Goal: Navigation & Orientation: Find specific page/section

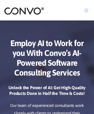
scroll to position [2656, 0]
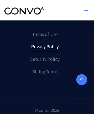
click at [44, 43] on link "Privacy Policy" at bounding box center [45, 47] width 28 height 9
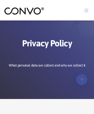
scroll to position [5027, 0]
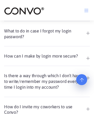
scroll to position [768, 0]
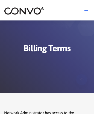
scroll to position [926, 0]
